Goal: Obtain resource: Obtain resource

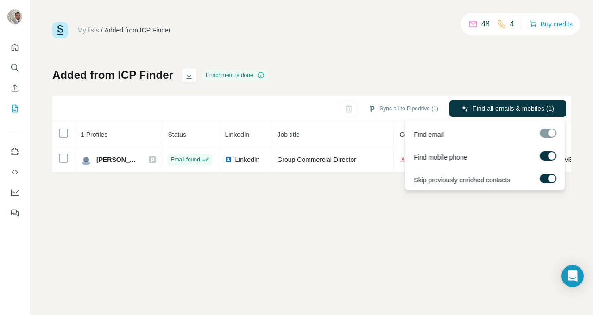
click at [548, 134] on div at bounding box center [548, 132] width 17 height 9
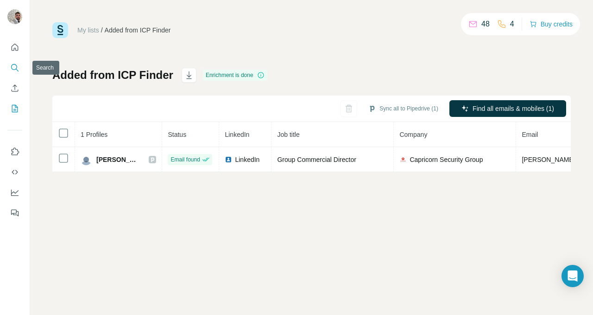
click at [12, 62] on button "Search" at bounding box center [14, 67] width 15 height 17
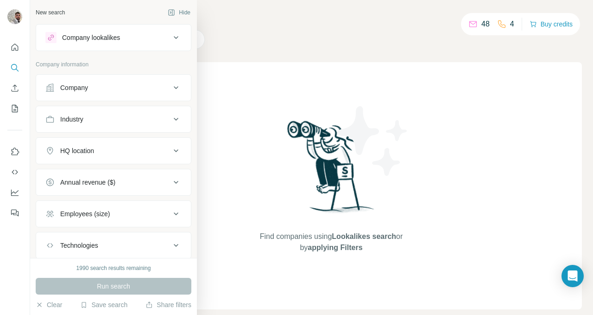
click at [88, 82] on button "Company" at bounding box center [113, 88] width 155 height 22
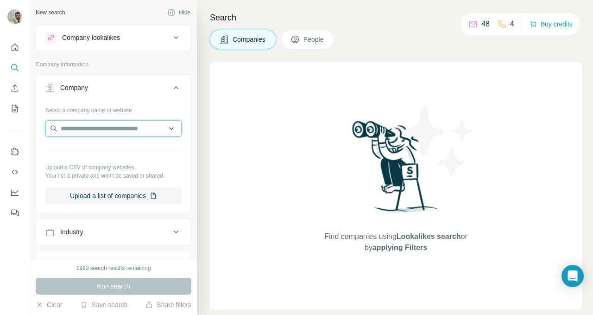
click at [85, 131] on input "text" at bounding box center [113, 128] width 136 height 17
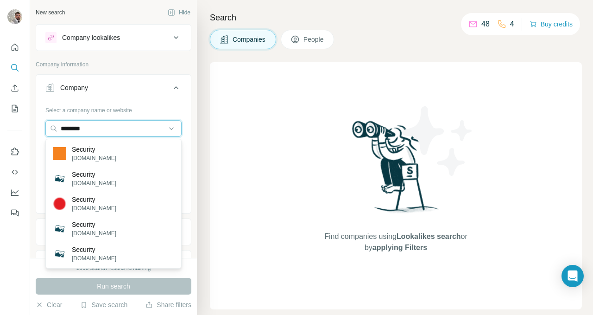
drag, startPoint x: 105, startPoint y: 127, endPoint x: 76, endPoint y: 120, distance: 30.1
click at [76, 120] on div "Select a company name or website ******** Upload a CSV of company websites. You…" at bounding box center [113, 153] width 136 height 102
type input "*"
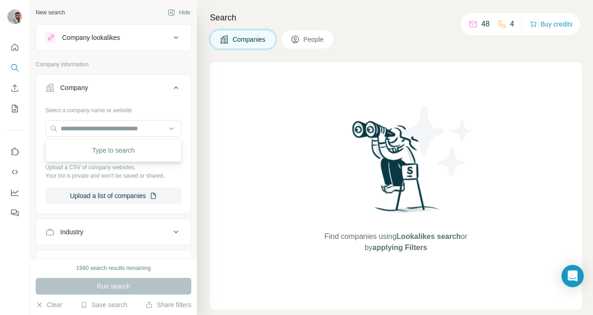
click at [163, 38] on div "Company lookalikes" at bounding box center [107, 37] width 125 height 11
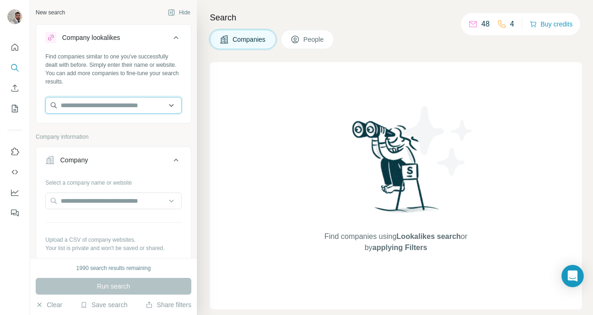
click at [131, 105] on input "text" at bounding box center [113, 105] width 136 height 17
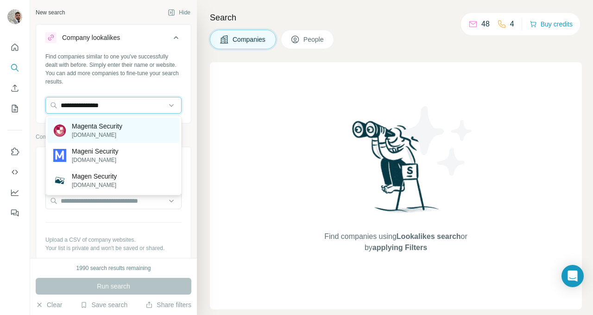
type input "**********"
click at [136, 130] on div "Magenta Security [DOMAIN_NAME]" at bounding box center [114, 130] width 132 height 25
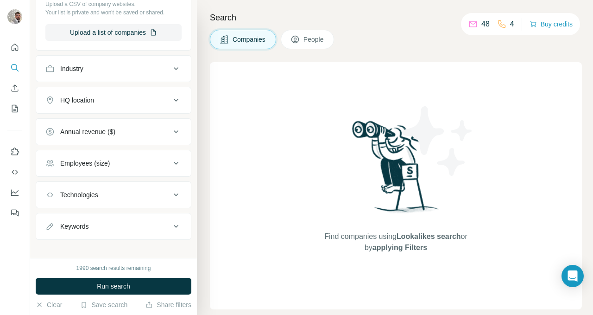
scroll to position [280, 0]
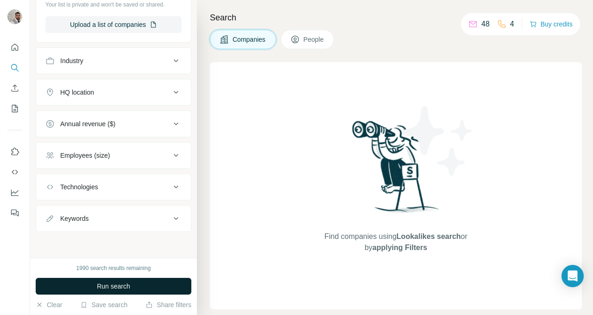
click at [142, 286] on button "Run search" at bounding box center [114, 286] width 156 height 17
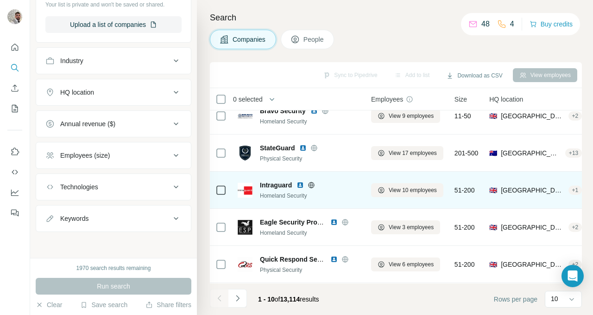
scroll to position [0, 0]
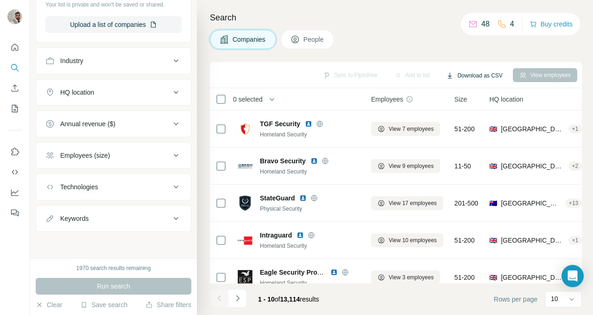
click at [460, 75] on button "Download as CSV" at bounding box center [474, 76] width 69 height 14
click at [462, 50] on div "Search Companies People Sync to Pipedrive Add to list Download as CSV View empl…" at bounding box center [395, 157] width 396 height 315
click at [551, 300] on div "10" at bounding box center [563, 299] width 37 height 17
click at [557, 228] on p "60" at bounding box center [556, 227] width 7 height 9
click at [474, 74] on button "Download as CSV" at bounding box center [474, 76] width 69 height 14
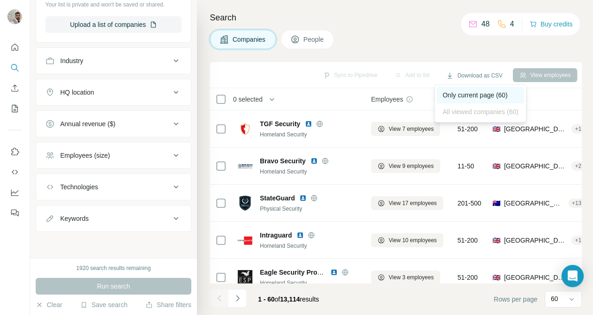
click at [479, 95] on div "Only current page (60)" at bounding box center [480, 95] width 87 height 17
click at [536, 77] on div "View employees" at bounding box center [545, 75] width 64 height 14
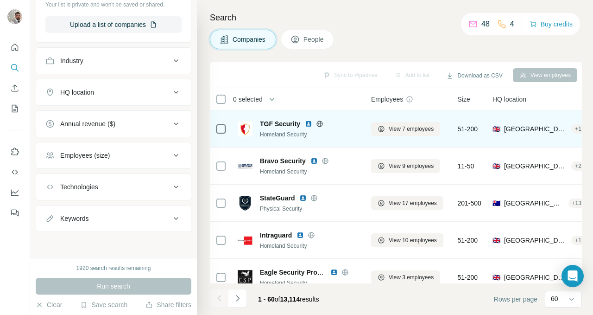
click at [336, 127] on div "TGF Security" at bounding box center [310, 123] width 100 height 9
click at [244, 128] on img at bounding box center [245, 128] width 15 height 15
click at [397, 129] on span "View 7 employees" at bounding box center [411, 129] width 45 height 8
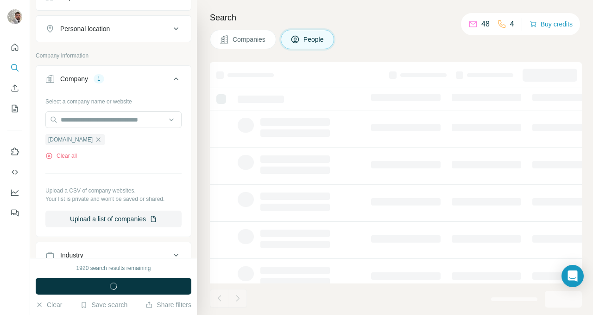
scroll to position [474, 0]
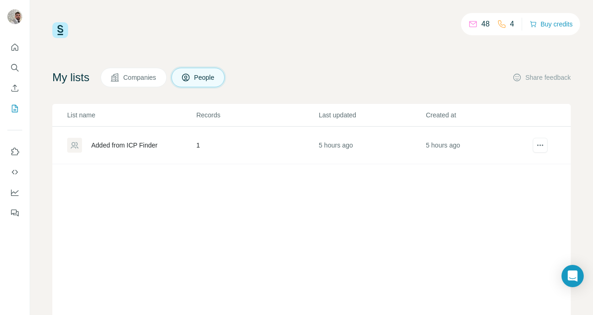
click at [141, 77] on span "Companies" at bounding box center [140, 77] width 34 height 9
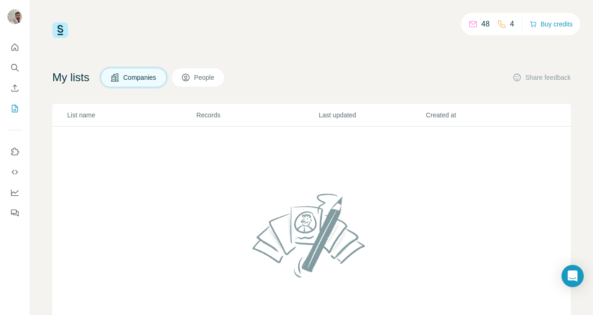
click at [205, 77] on span "People" at bounding box center [204, 77] width 21 height 9
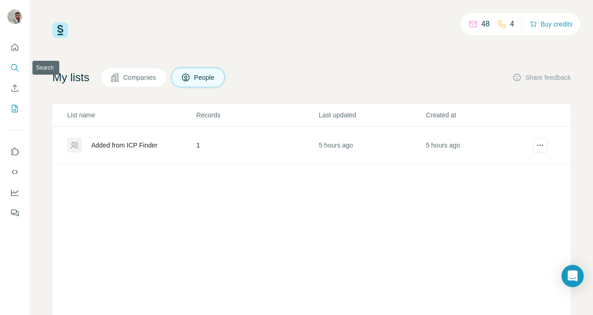
click at [17, 65] on icon "Search" at bounding box center [14, 67] width 9 height 9
